Goal: Transaction & Acquisition: Purchase product/service

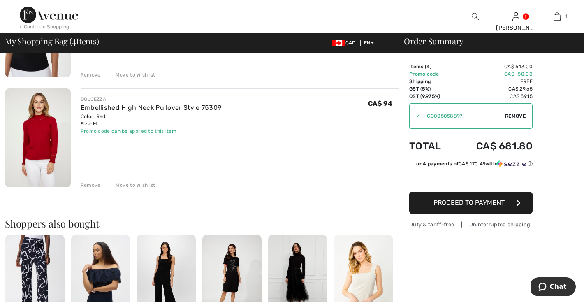
scroll to position [359, 0]
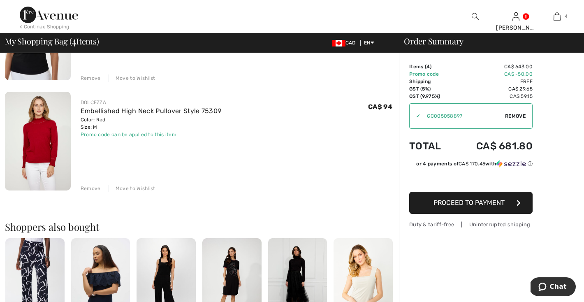
click at [43, 151] on img at bounding box center [38, 141] width 66 height 98
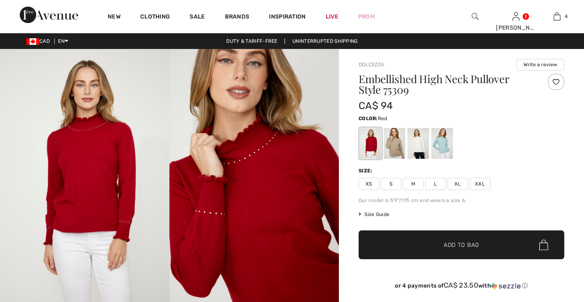
checkbox input "true"
click at [84, 156] on img at bounding box center [84, 176] width 169 height 254
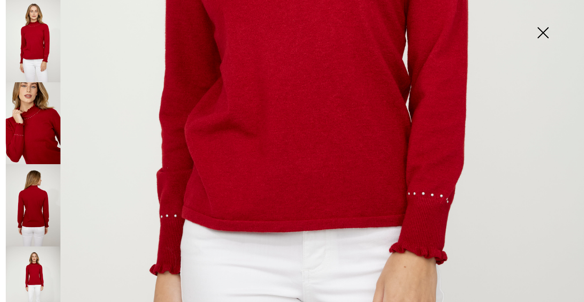
scroll to position [402, 0]
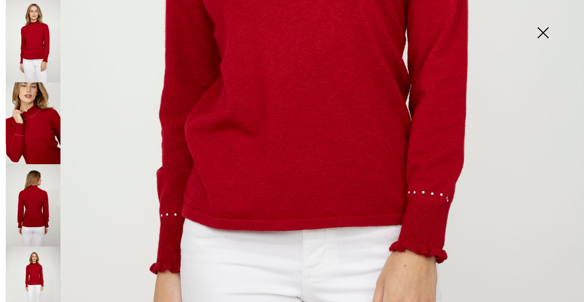
click at [33, 261] on img at bounding box center [33, 287] width 55 height 82
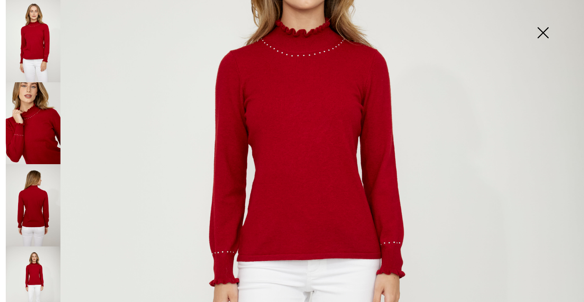
scroll to position [150, 0]
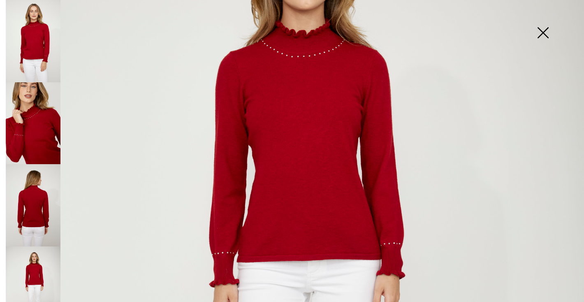
click at [542, 30] on img at bounding box center [542, 33] width 41 height 42
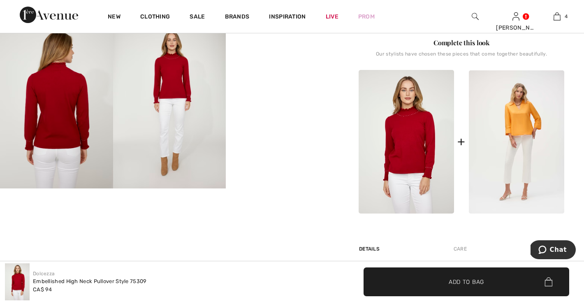
scroll to position [281, 0]
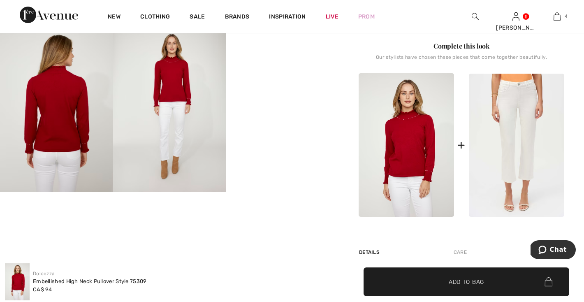
click at [520, 120] on img at bounding box center [516, 145] width 95 height 143
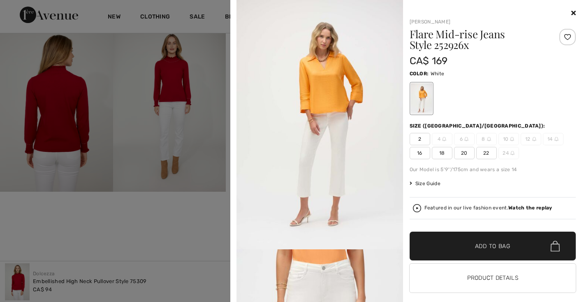
click at [132, 236] on div at bounding box center [292, 151] width 584 height 302
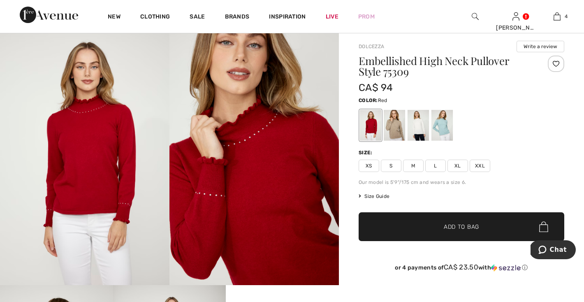
scroll to position [18, 0]
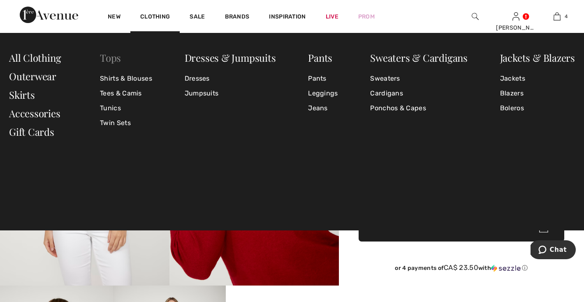
click at [110, 56] on link "Tops" at bounding box center [110, 57] width 21 height 13
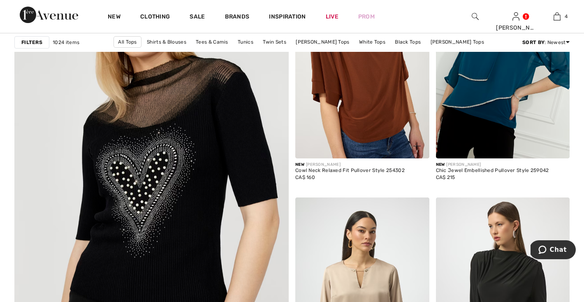
scroll to position [2029, 0]
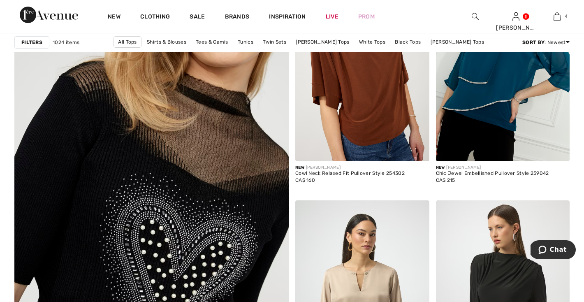
click at [222, 168] on img at bounding box center [151, 208] width 329 height 494
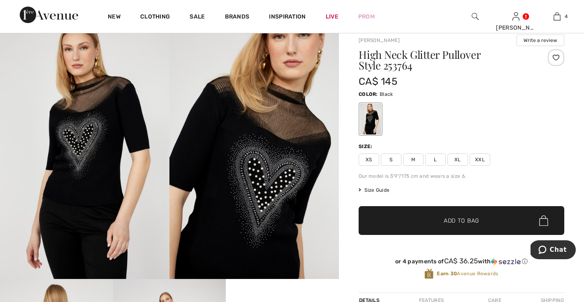
click at [134, 197] on img at bounding box center [84, 152] width 169 height 254
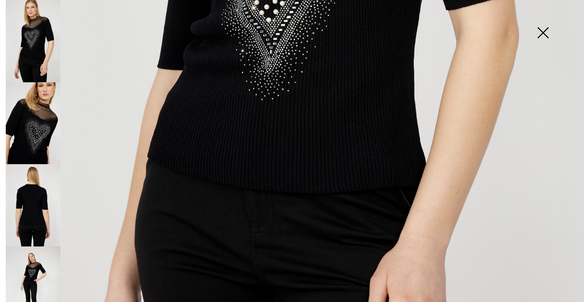
scroll to position [494, 0]
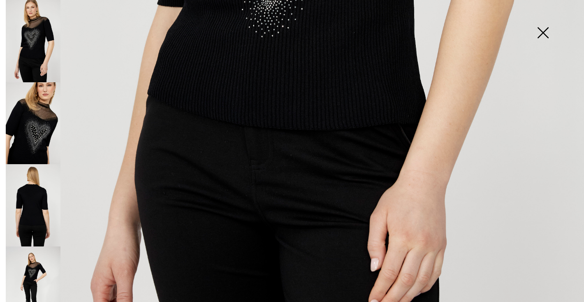
click at [33, 264] on img at bounding box center [33, 287] width 55 height 82
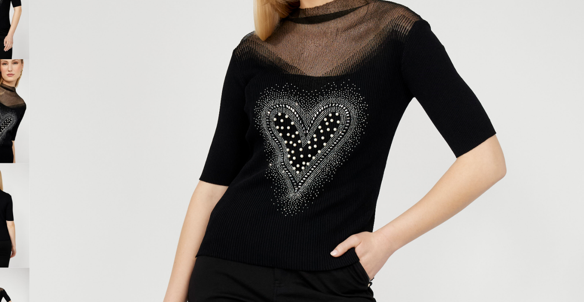
scroll to position [25, 0]
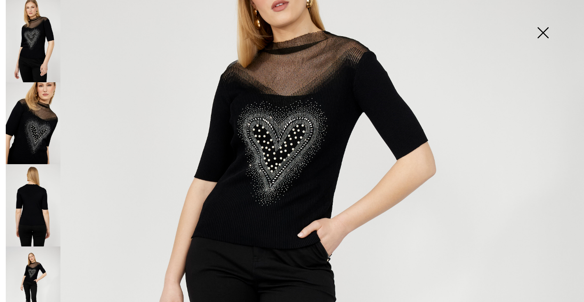
click at [40, 199] on img at bounding box center [33, 205] width 55 height 82
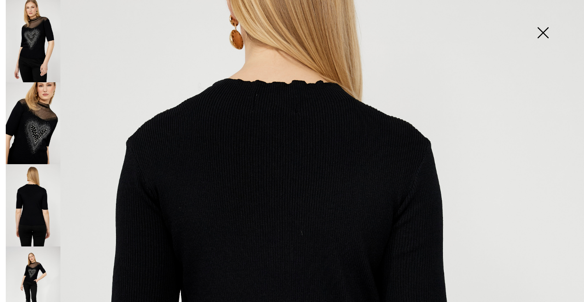
scroll to position [238, 0]
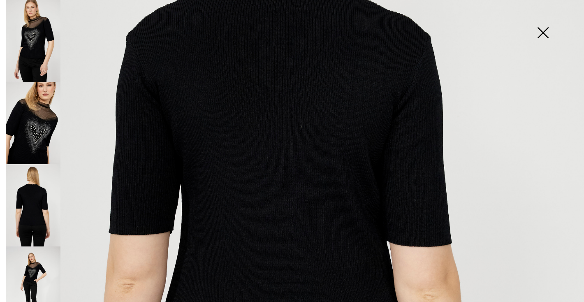
click at [39, 137] on img at bounding box center [33, 123] width 55 height 82
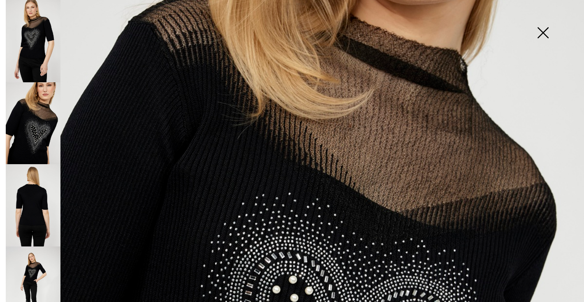
scroll to position [166, 0]
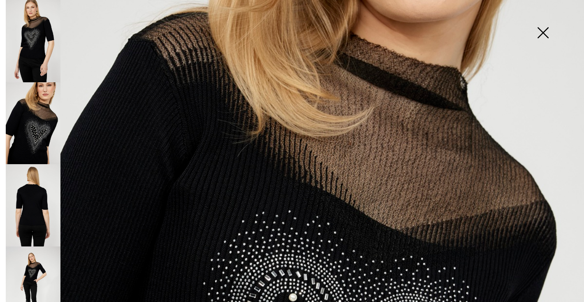
click at [543, 33] on img at bounding box center [542, 33] width 41 height 42
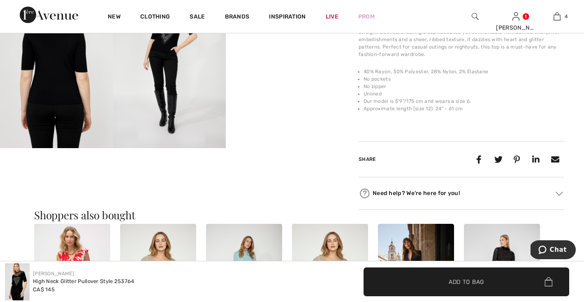
scroll to position [295, 0]
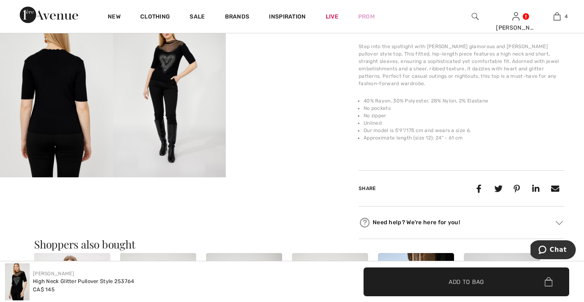
click at [301, 64] on video "Your browser does not support the video tag." at bounding box center [282, 36] width 113 height 56
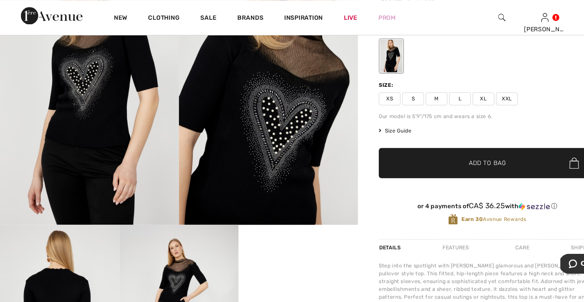
scroll to position [59, 0]
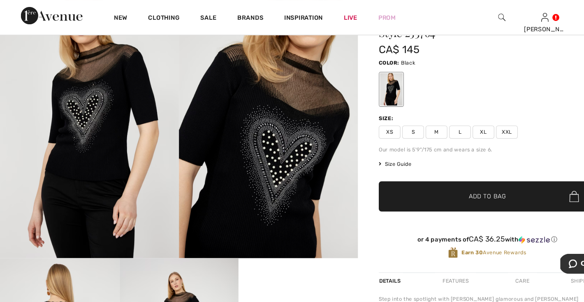
click at [414, 123] on span "M" at bounding box center [413, 125] width 21 height 12
click at [449, 184] on span "Add to Bag" at bounding box center [461, 186] width 35 height 9
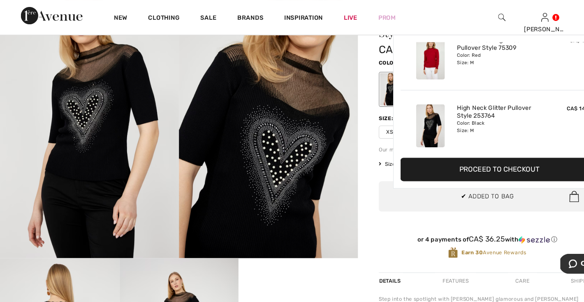
scroll to position [0, 0]
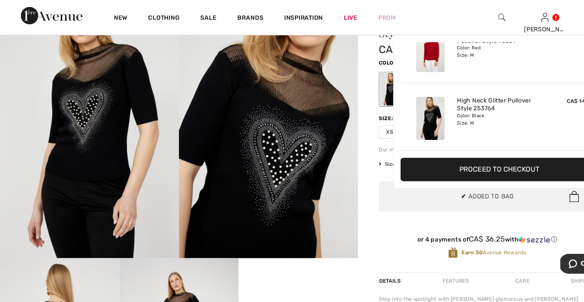
click at [278, 211] on img at bounding box center [253, 117] width 169 height 254
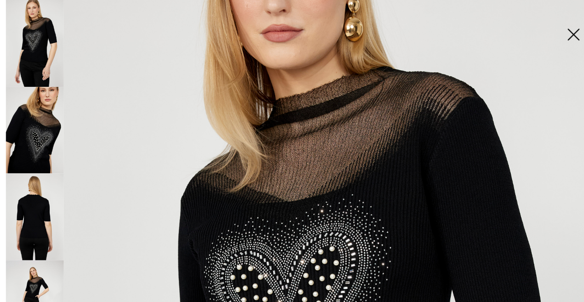
scroll to position [62, 0]
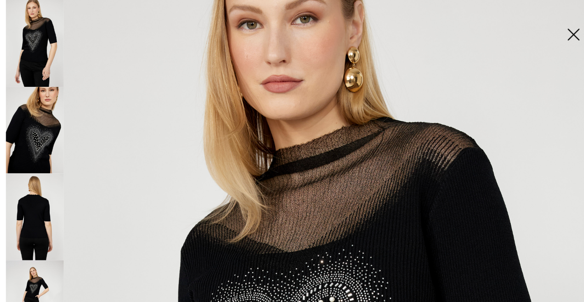
click at [538, 35] on img at bounding box center [542, 33] width 41 height 42
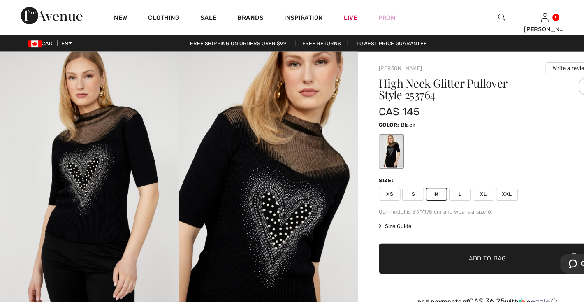
scroll to position [0, 0]
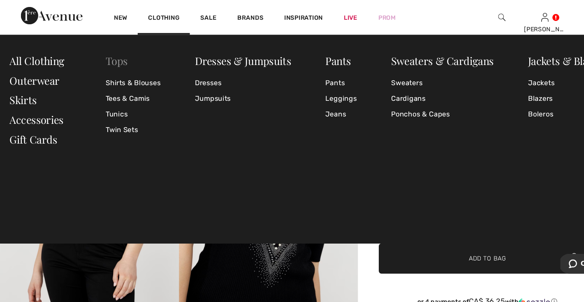
click at [118, 59] on link "Tops" at bounding box center [110, 57] width 21 height 13
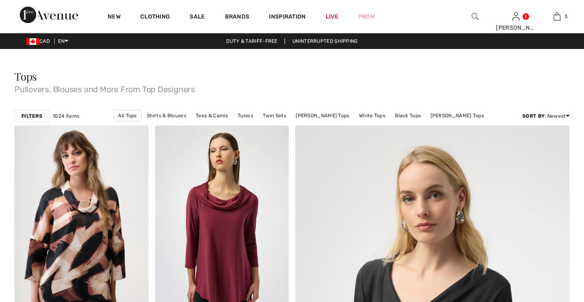
checkbox input "true"
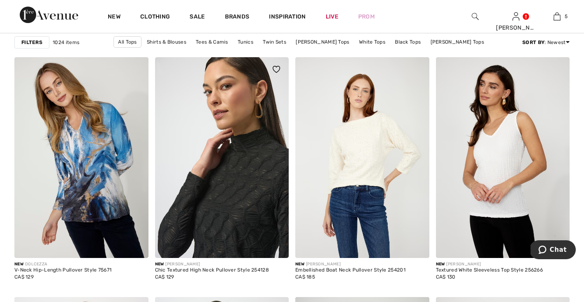
scroll to position [3228, 0]
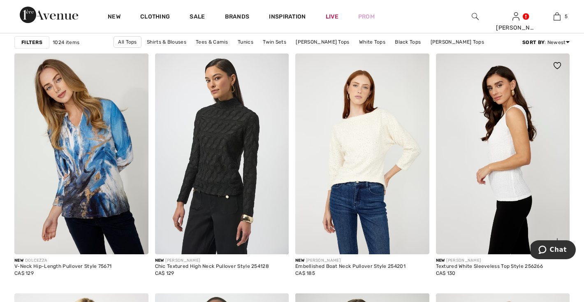
click at [492, 192] on img at bounding box center [503, 153] width 134 height 201
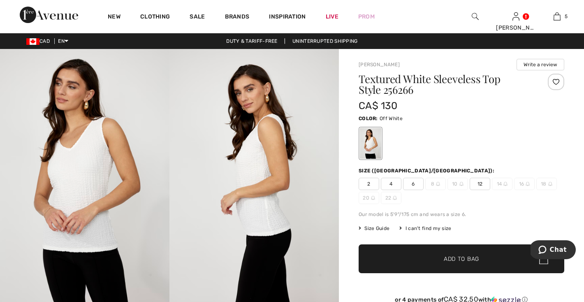
click at [106, 236] on img at bounding box center [84, 176] width 169 height 254
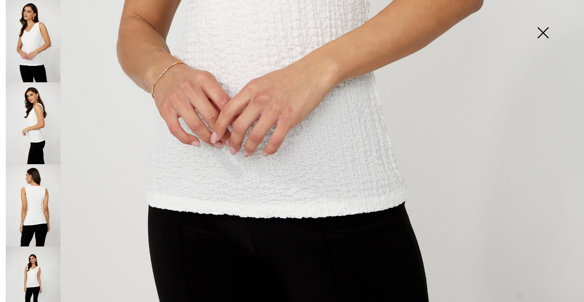
scroll to position [483, 0]
click at [543, 32] on img at bounding box center [542, 33] width 41 height 42
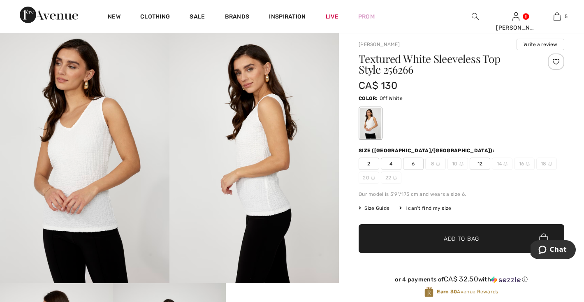
scroll to position [23, 0]
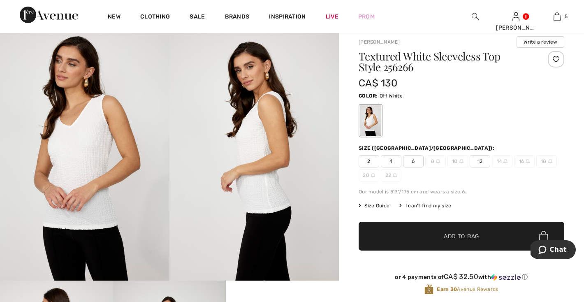
click at [382, 206] on span "Size Guide" at bounding box center [374, 205] width 31 height 7
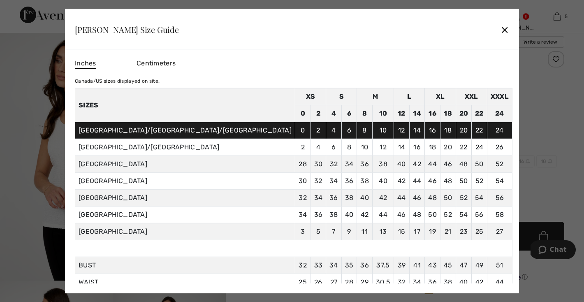
click at [500, 34] on div "✕" at bounding box center [504, 29] width 9 height 17
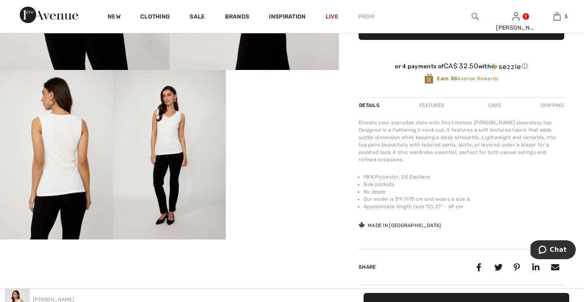
scroll to position [251, 0]
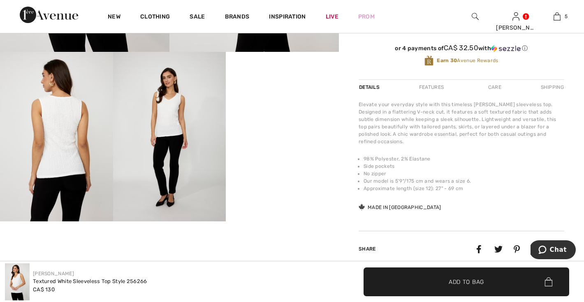
click at [206, 160] on img at bounding box center [169, 136] width 113 height 169
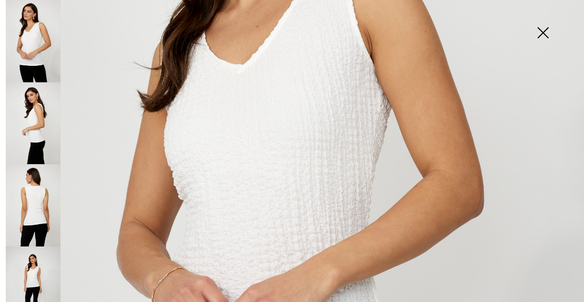
scroll to position [242, 0]
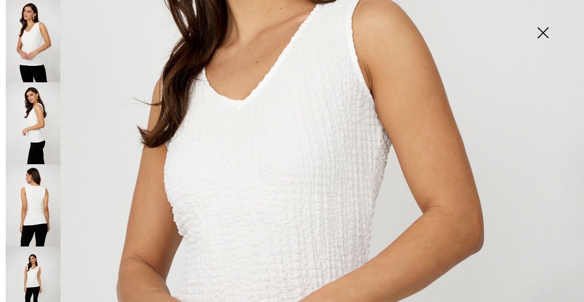
click at [545, 32] on img at bounding box center [542, 33] width 41 height 42
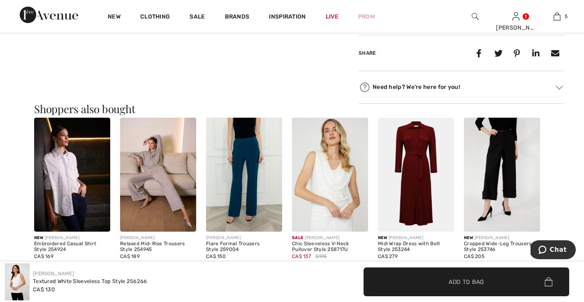
scroll to position [448, 0]
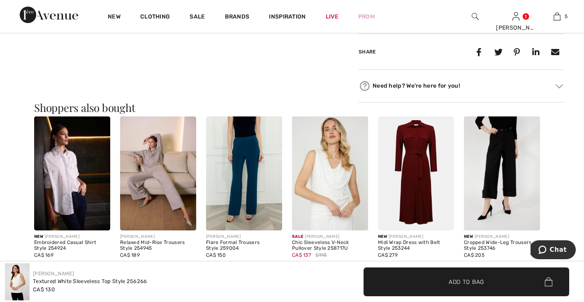
click at [318, 157] on img at bounding box center [330, 173] width 76 height 114
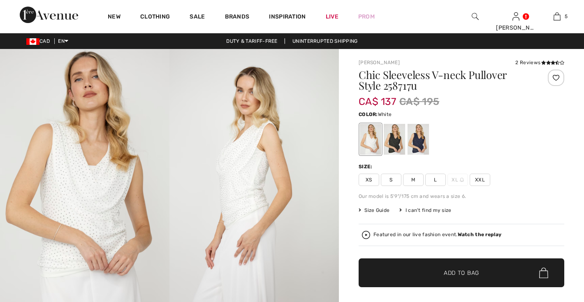
checkbox input "true"
click at [236, 197] on img at bounding box center [253, 176] width 169 height 254
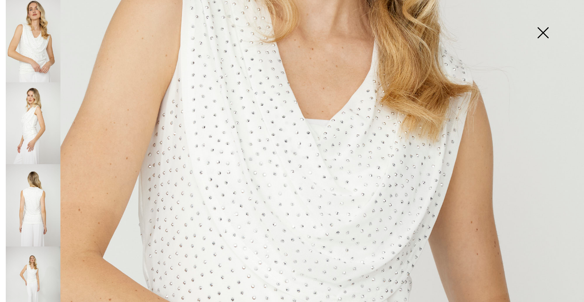
scroll to position [287, 0]
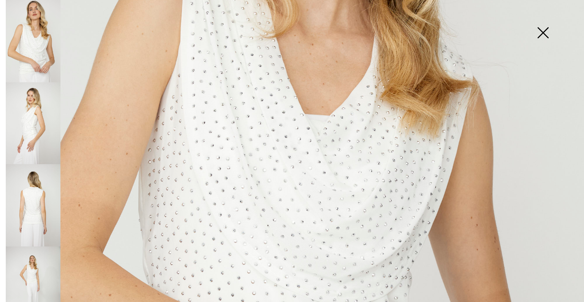
click at [43, 271] on img at bounding box center [33, 287] width 55 height 82
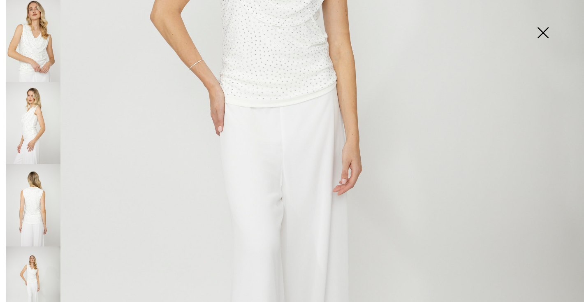
click at [42, 217] on img at bounding box center [33, 205] width 55 height 82
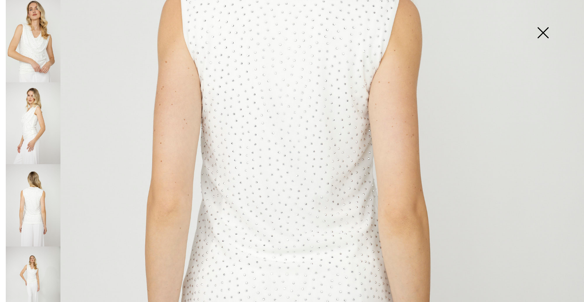
click at [39, 130] on img at bounding box center [33, 123] width 55 height 82
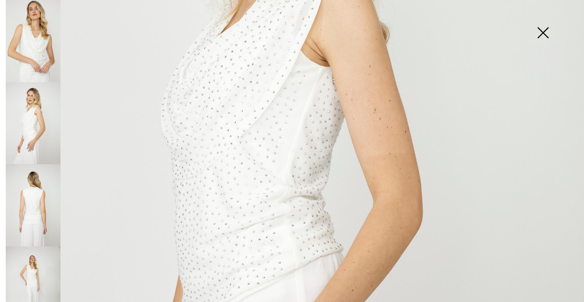
click at [213, 72] on img at bounding box center [292, 151] width 584 height 876
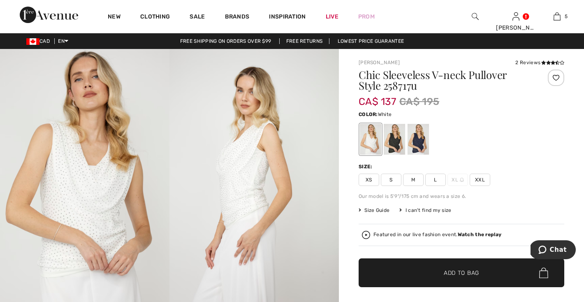
scroll to position [3, 0]
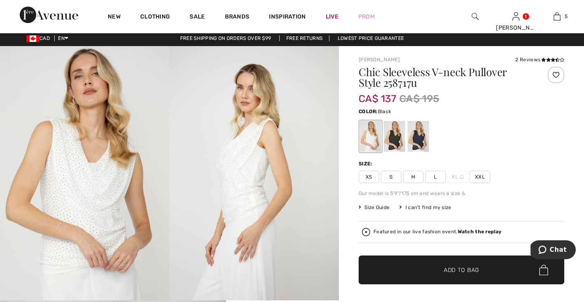
click at [393, 141] on div at bounding box center [394, 136] width 21 height 31
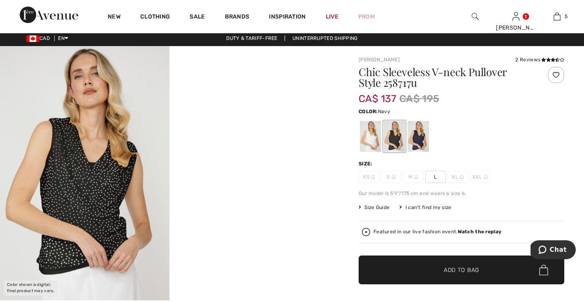
click at [420, 134] on div at bounding box center [417, 136] width 21 height 31
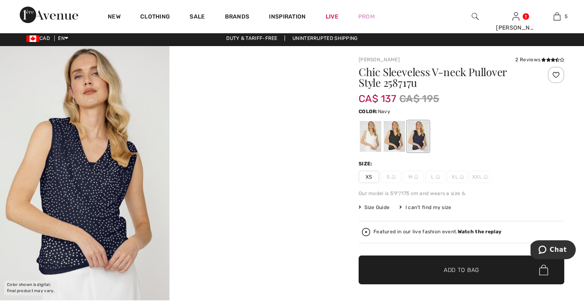
click at [115, 227] on img at bounding box center [84, 173] width 169 height 254
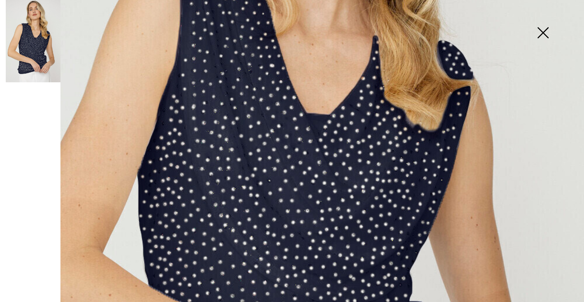
click at [547, 32] on img at bounding box center [542, 33] width 41 height 42
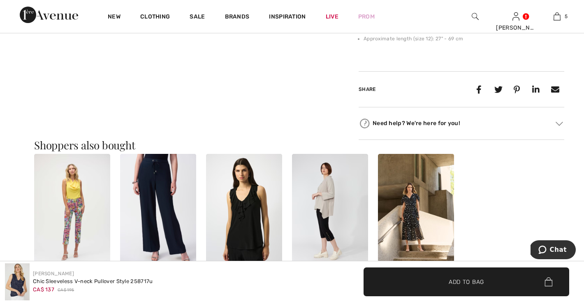
scroll to position [408, 0]
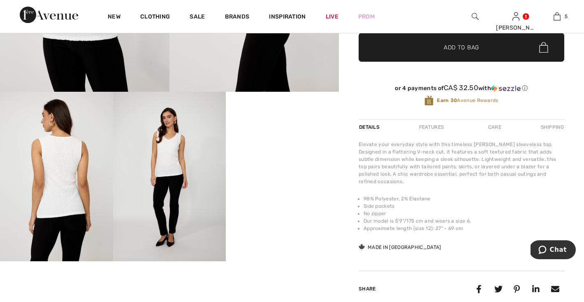
scroll to position [209, 0]
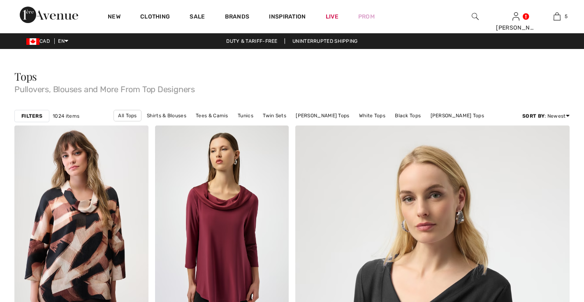
checkbox input "true"
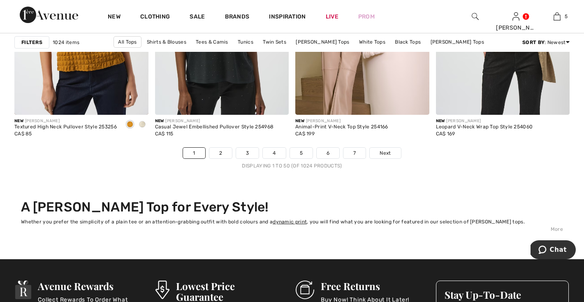
scroll to position [3607, 0]
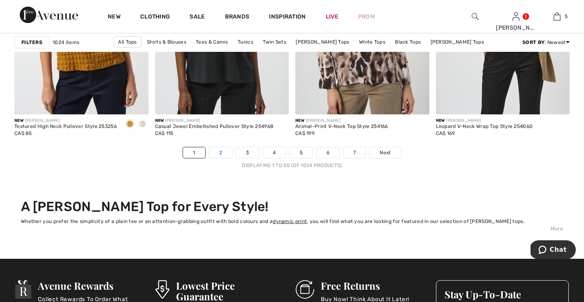
click at [226, 152] on link "2" at bounding box center [220, 152] width 23 height 11
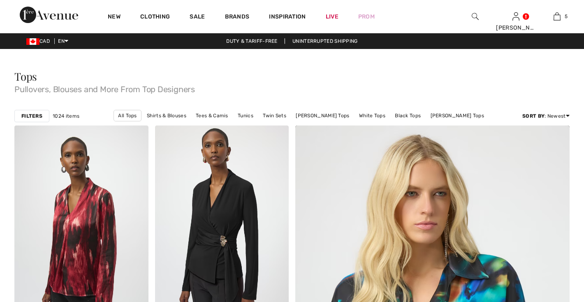
checkbox input "true"
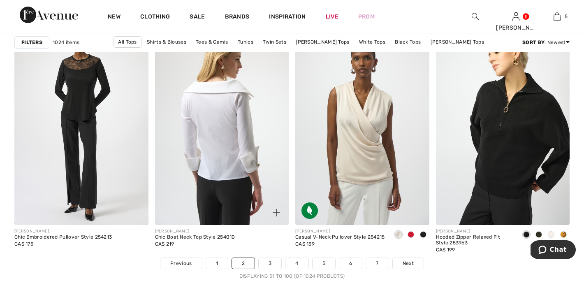
scroll to position [3497, 0]
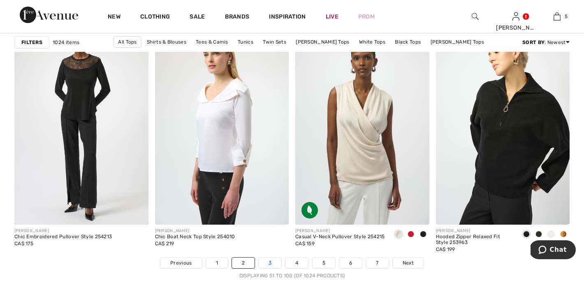
click at [271, 264] on link "3" at bounding box center [270, 262] width 23 height 11
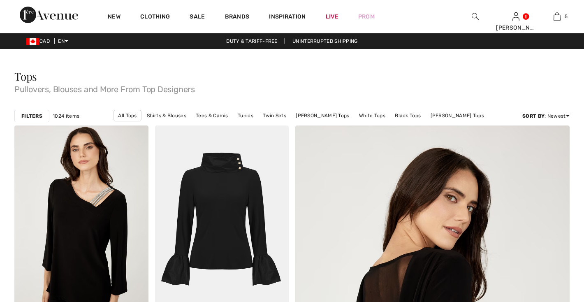
checkbox input "true"
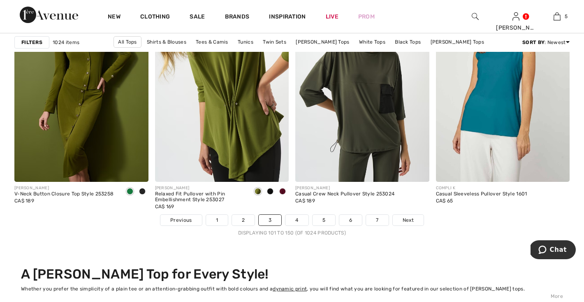
scroll to position [3540, 0]
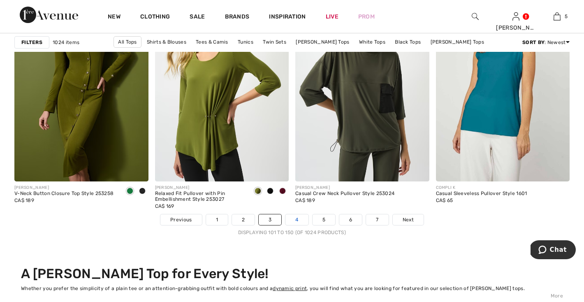
click at [297, 221] on link "4" at bounding box center [296, 219] width 23 height 11
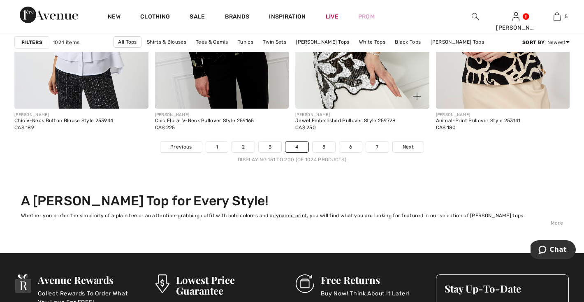
scroll to position [3614, 0]
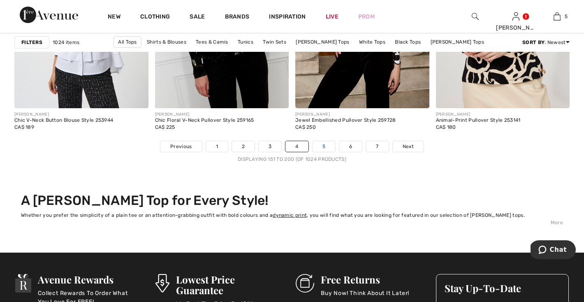
click at [327, 149] on link "5" at bounding box center [323, 146] width 23 height 11
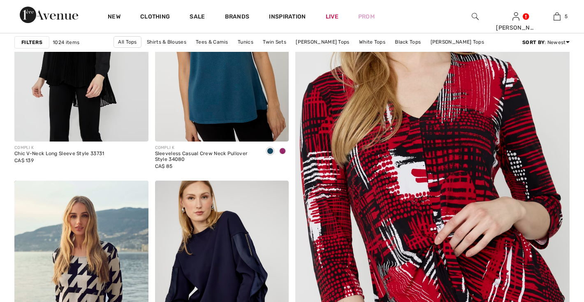
checkbox input "true"
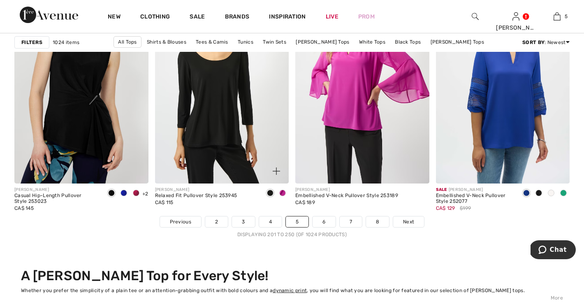
scroll to position [3546, 0]
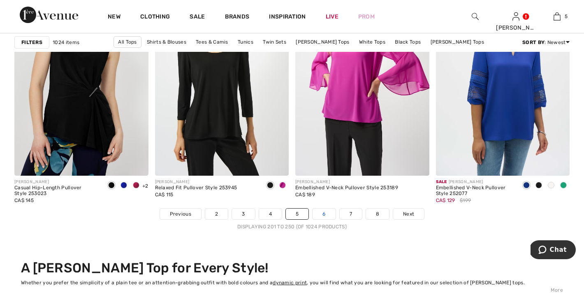
click at [322, 211] on link "6" at bounding box center [323, 213] width 23 height 11
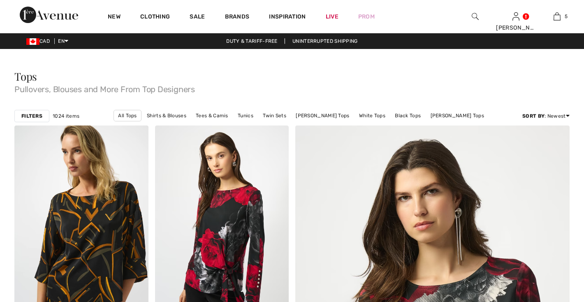
checkbox input "true"
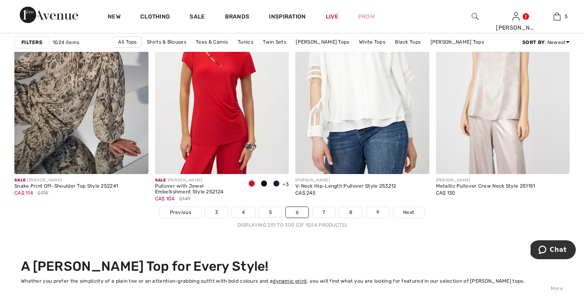
scroll to position [3534, 0]
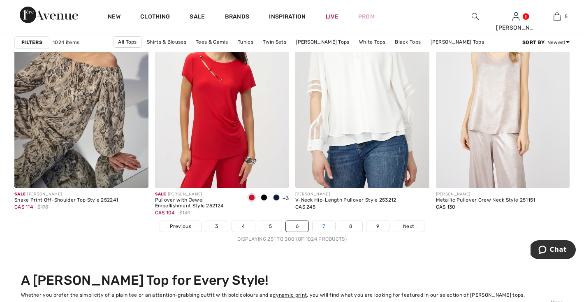
click at [326, 224] on link "7" at bounding box center [323, 226] width 22 height 11
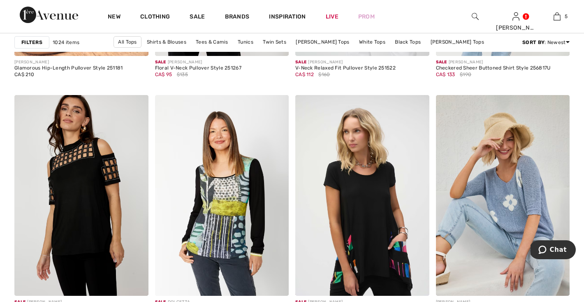
scroll to position [3187, 0]
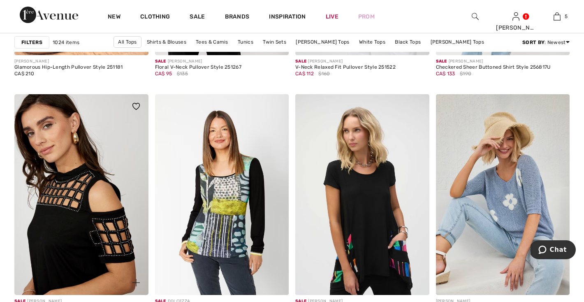
click at [98, 214] on img at bounding box center [81, 194] width 134 height 201
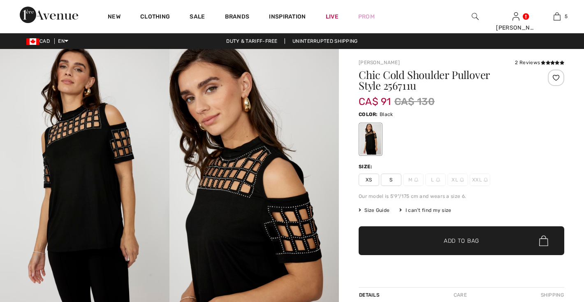
checkbox input "true"
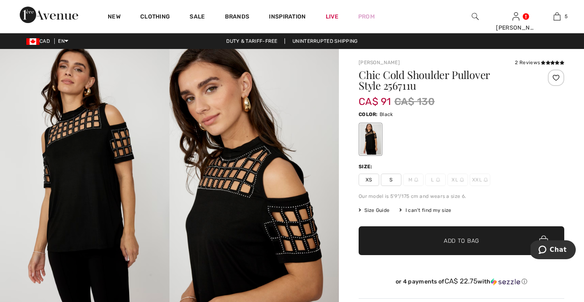
click at [125, 199] on img at bounding box center [84, 176] width 169 height 254
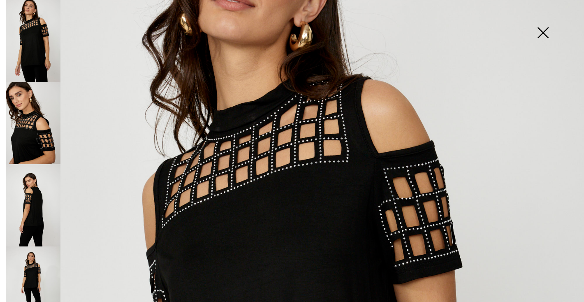
scroll to position [122, 0]
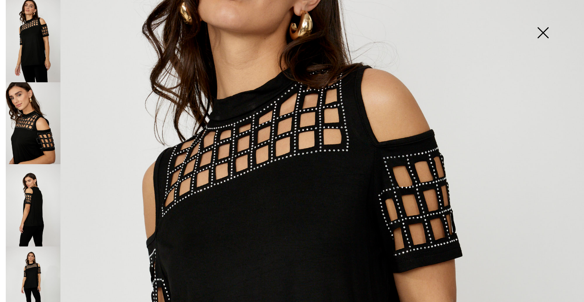
click at [544, 35] on img at bounding box center [542, 33] width 41 height 42
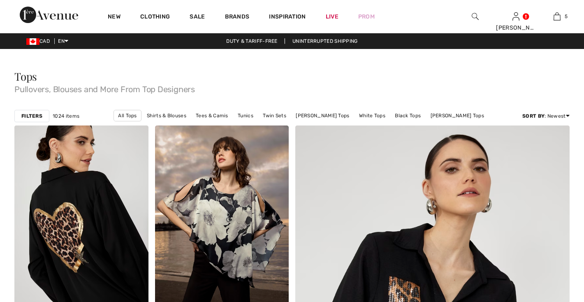
checkbox input "true"
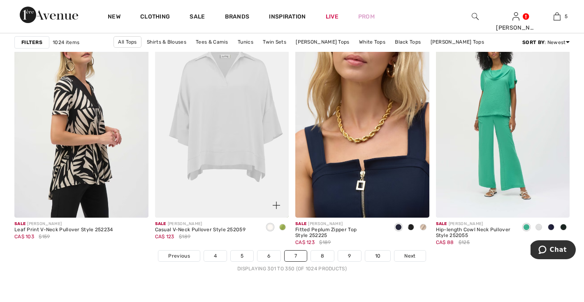
scroll to position [3505, 0]
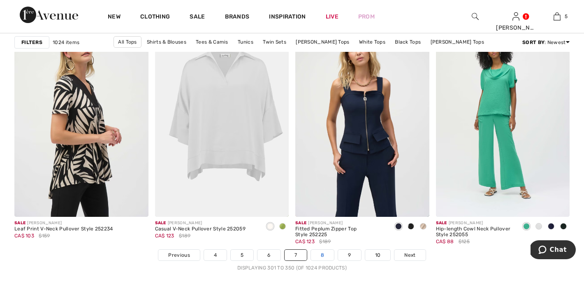
click at [320, 256] on link "8" at bounding box center [322, 255] width 23 height 11
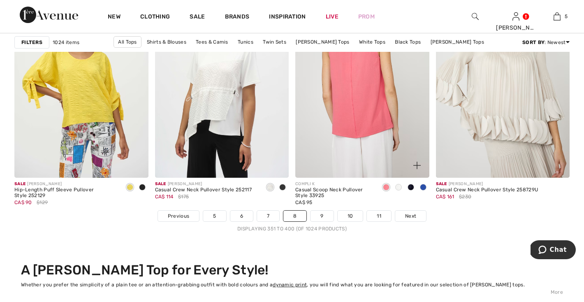
scroll to position [3547, 0]
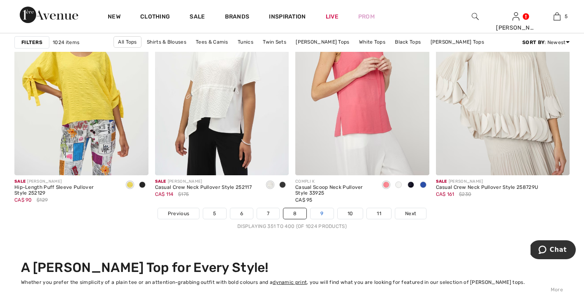
click at [324, 212] on link "9" at bounding box center [321, 213] width 23 height 11
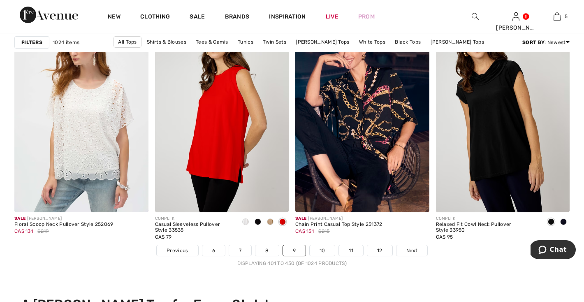
scroll to position [3511, 0]
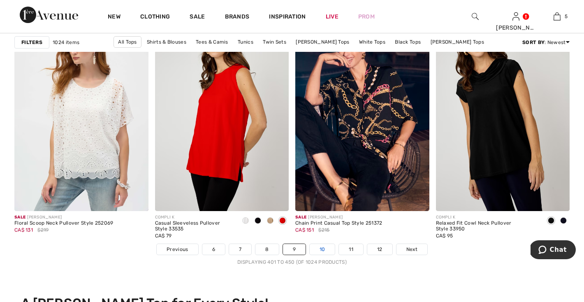
click at [319, 249] on link "10" at bounding box center [322, 249] width 25 height 11
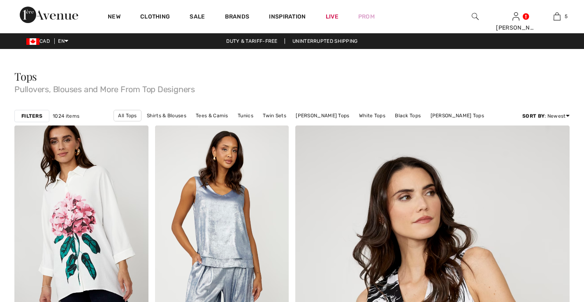
checkbox input "true"
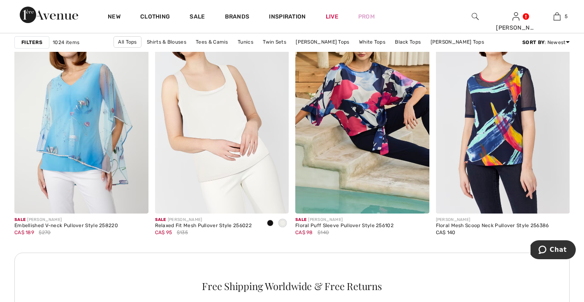
scroll to position [833, 0]
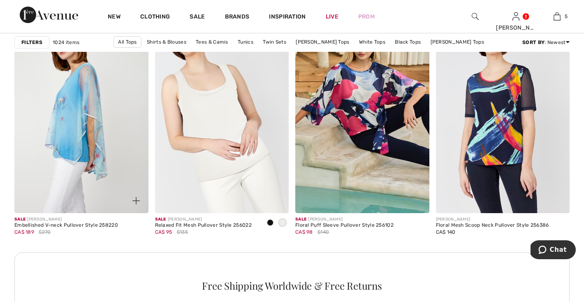
click at [90, 147] on img at bounding box center [81, 112] width 134 height 201
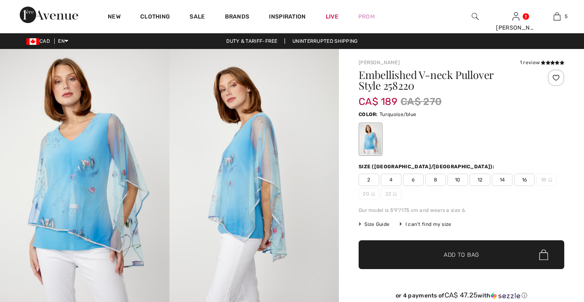
checkbox input "true"
click at [79, 212] on img at bounding box center [84, 176] width 169 height 254
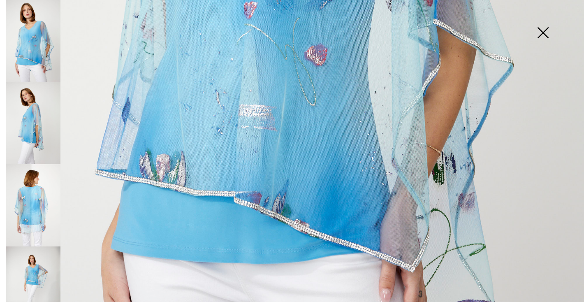
scroll to position [432, 0]
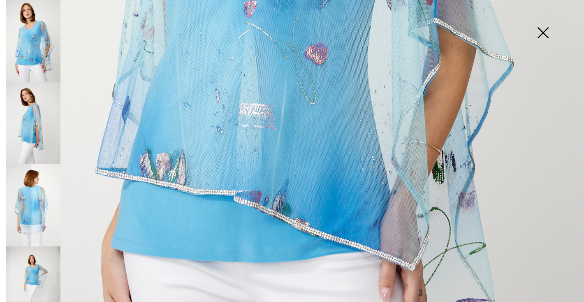
click at [40, 257] on img at bounding box center [33, 287] width 55 height 82
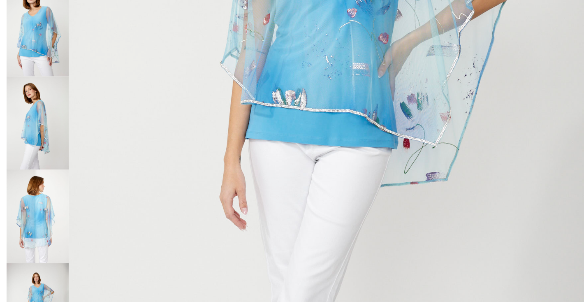
scroll to position [266, 0]
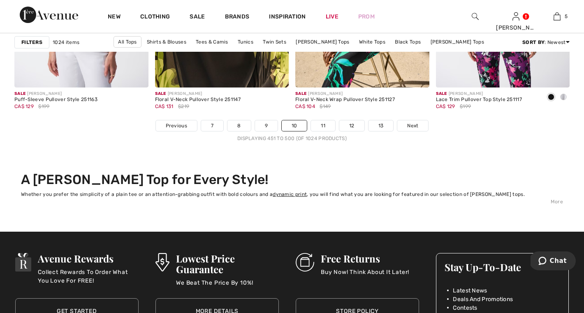
scroll to position [3637, 0]
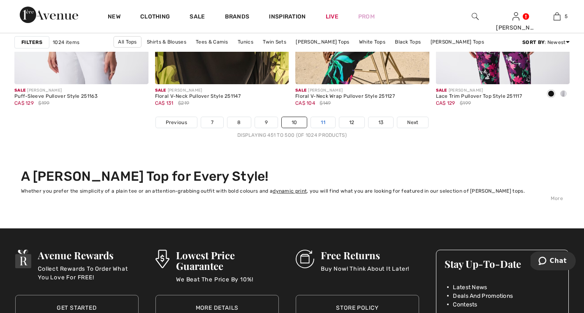
click at [316, 123] on link "11" at bounding box center [323, 122] width 24 height 11
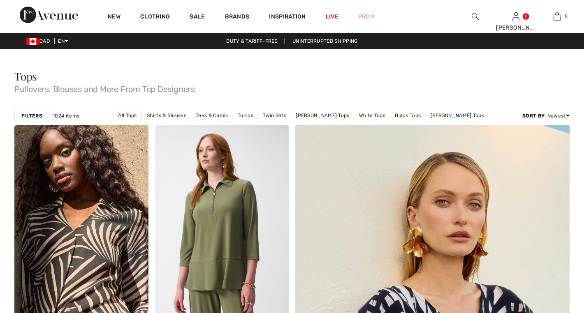
checkbox input "true"
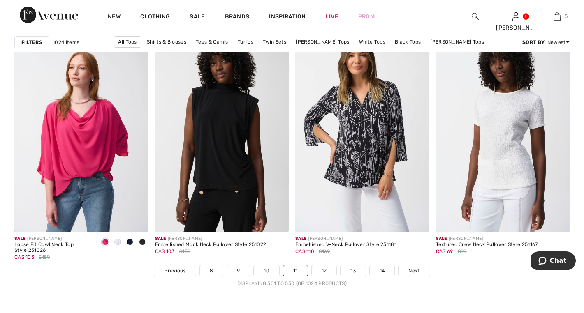
scroll to position [3495, 0]
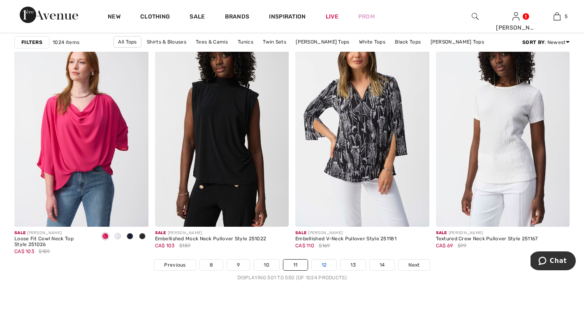
click at [328, 264] on link "12" at bounding box center [324, 265] width 25 height 11
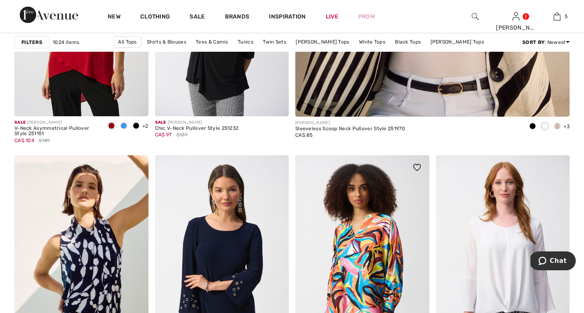
scroll to position [447, 0]
